Goal: Entertainment & Leisure: Consume media (video, audio)

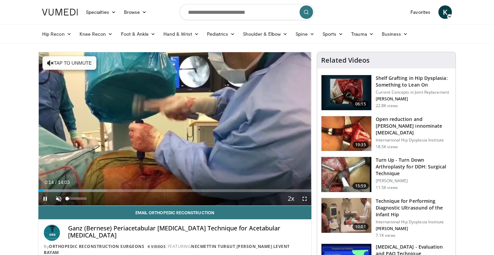
click at [61, 200] on span "Video Player" at bounding box center [58, 198] width 13 height 13
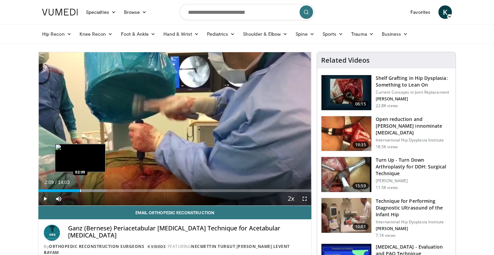
click at [80, 190] on div "Progress Bar" at bounding box center [80, 191] width 1 height 3
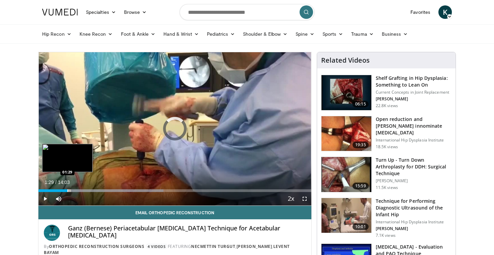
click at [67, 190] on div "Progress Bar" at bounding box center [67, 191] width 1 height 3
